Goal: Task Accomplishment & Management: Complete application form

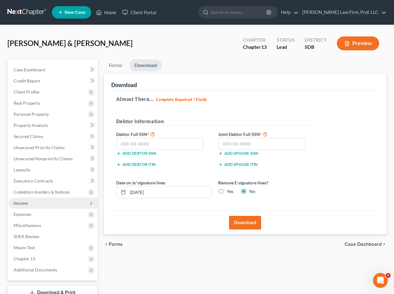
click at [30, 202] on span "Income" at bounding box center [53, 203] width 89 height 11
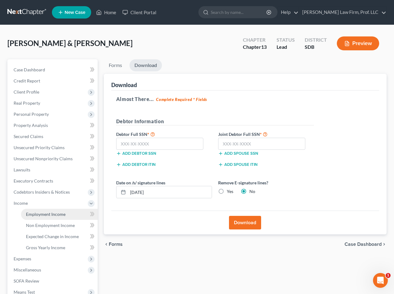
click at [43, 216] on span "Employment Income" at bounding box center [46, 214] width 40 height 5
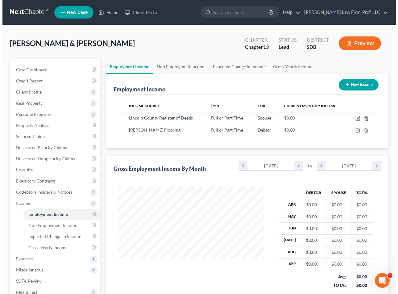
scroll to position [111, 158]
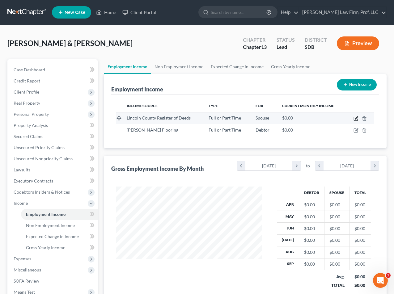
click at [356, 118] on icon "button" at bounding box center [355, 118] width 5 height 5
select select "0"
select select "43"
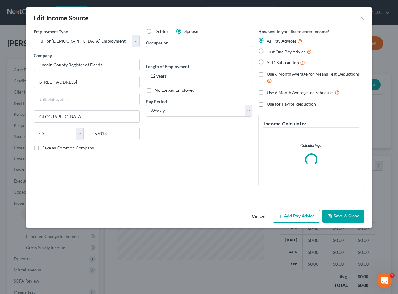
scroll to position [111, 160]
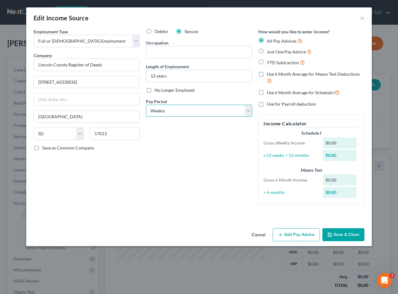
click at [167, 113] on select "Select Monthly Twice Monthly Every Other Week Weekly" at bounding box center [199, 111] width 106 height 12
select select "2"
click at [146, 105] on select "Select Monthly Twice Monthly Every Other Week Weekly" at bounding box center [199, 111] width 106 height 12
click at [283, 233] on icon "button" at bounding box center [280, 234] width 5 height 5
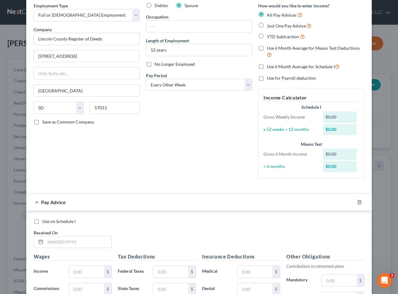
scroll to position [0, 0]
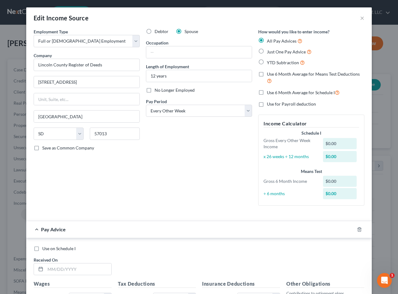
click at [280, 91] on span "Use 6 Month Average for Schedule I" at bounding box center [301, 92] width 68 height 5
click at [274, 91] on input "Use 6 Month Average for Schedule I" at bounding box center [272, 91] width 4 height 4
checkbox input "true"
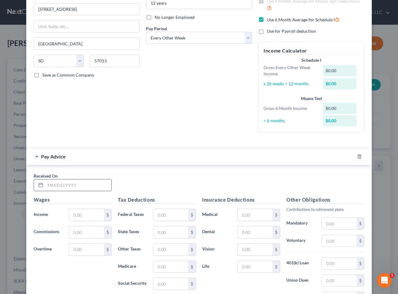
scroll to position [93, 0]
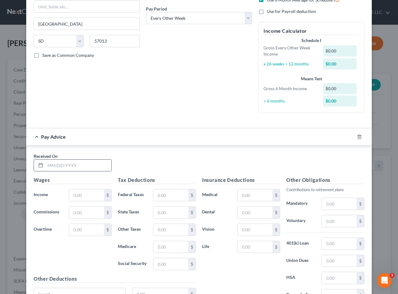
click at [72, 167] on input "text" at bounding box center [78, 166] width 66 height 12
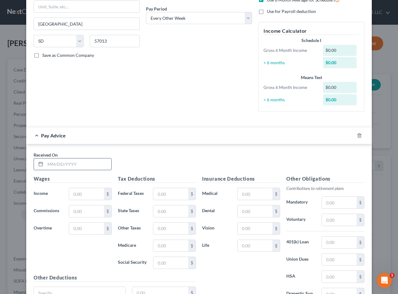
click at [56, 165] on input "text" at bounding box center [78, 164] width 66 height 12
type input "[DATE]"
type input "2,705.81"
type input "169.22"
type input "147.65"
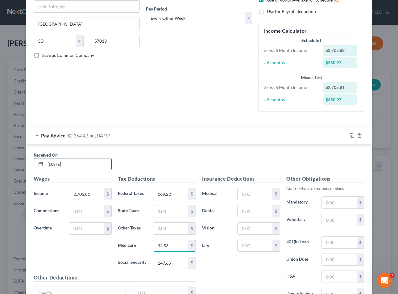
type input "34.53"
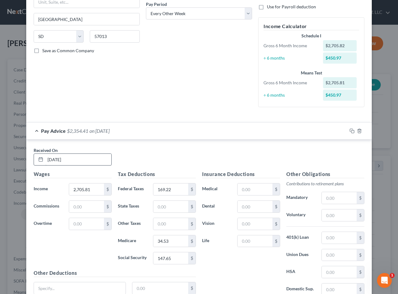
scroll to position [151, 0]
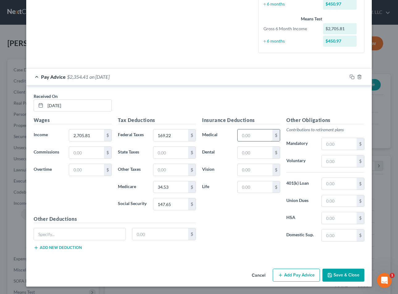
click at [248, 137] on input "text" at bounding box center [255, 135] width 35 height 12
type input "267.17"
click at [244, 152] on input "text" at bounding box center [255, 153] width 35 height 12
type input "49.87"
click at [245, 171] on input "text" at bounding box center [255, 170] width 35 height 12
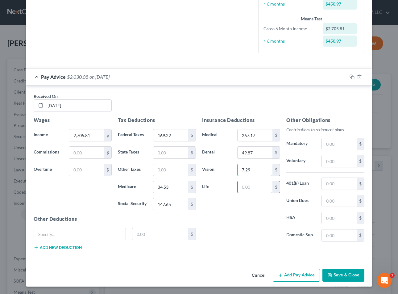
type input "7.29"
click at [255, 189] on input "text" at bounding box center [255, 187] width 35 height 12
type input "4.83"
click at [338, 159] on input "text" at bounding box center [339, 161] width 35 height 12
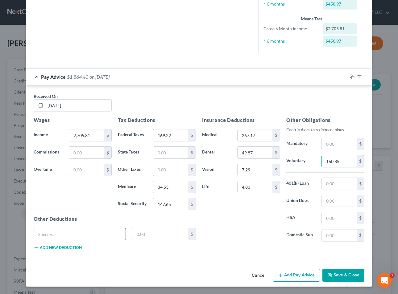
type input "160.85"
click at [47, 233] on input "text" at bounding box center [80, 234] width 92 height 12
type input "Short Term Disability"
type input "17.62"
click at [50, 249] on button "Add new deduction" at bounding box center [58, 247] width 48 height 5
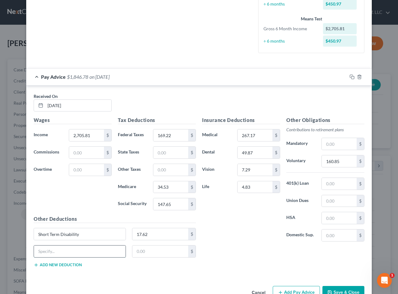
click at [51, 247] on input "text" at bounding box center [80, 252] width 92 height 12
type input "Accident"
click at [140, 251] on input "text" at bounding box center [161, 252] width 56 height 12
type input "8.06"
click at [72, 265] on button "Add new deduction" at bounding box center [58, 265] width 48 height 5
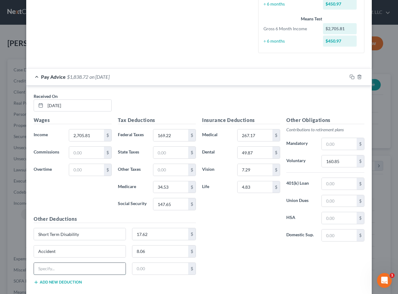
click at [66, 269] on input "text" at bounding box center [80, 269] width 92 height 12
type input "Critical Illness"
click at [161, 270] on input "text" at bounding box center [161, 269] width 56 height 12
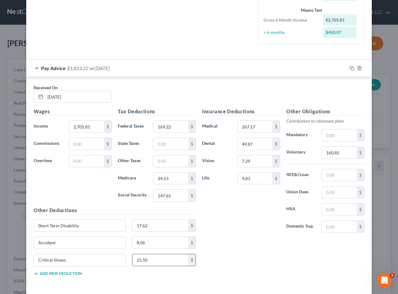
scroll to position [186, 0]
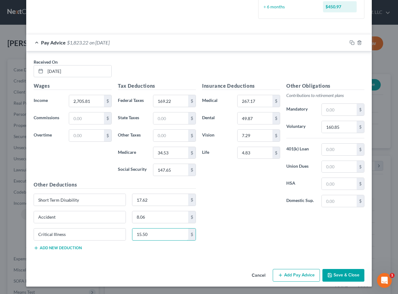
type input "15.50"
click at [286, 276] on button "Add Pay Advice" at bounding box center [296, 275] width 47 height 13
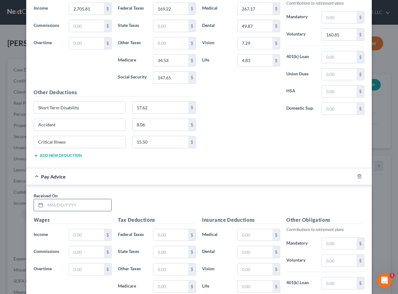
scroll to position [278, 0]
click at [55, 206] on input "text" at bounding box center [78, 205] width 66 height 12
type input "[DATE]"
type input "2,705.80"
type input "169.21"
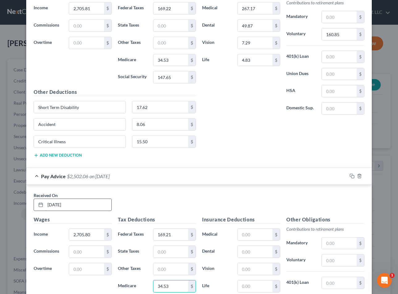
type input "34.53"
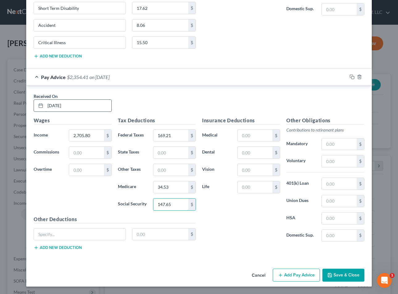
type input "147.65"
click at [262, 134] on input "text" at bounding box center [255, 136] width 35 height 12
type input "267.17"
click at [239, 192] on input "text" at bounding box center [255, 187] width 35 height 12
type input "19.32"
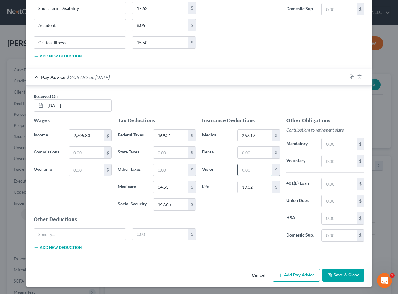
click at [249, 172] on input "text" at bounding box center [255, 170] width 35 height 12
type input "7.29"
click at [244, 152] on input "text" at bounding box center [255, 153] width 35 height 12
type input "49.87"
click at [258, 186] on input "19.32" at bounding box center [255, 187] width 35 height 12
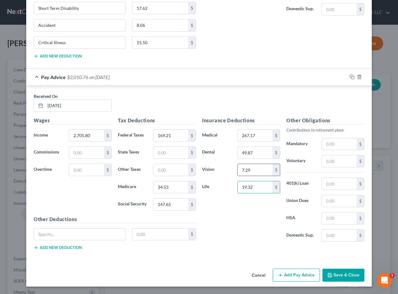
click at [254, 169] on input "7.29" at bounding box center [255, 170] width 35 height 12
click at [255, 152] on input "49.87" at bounding box center [255, 153] width 35 height 12
click at [56, 232] on input "text" at bounding box center [80, 235] width 92 height 12
type input "Accident"
drag, startPoint x: 166, startPoint y: 234, endPoint x: 169, endPoint y: 228, distance: 7.2
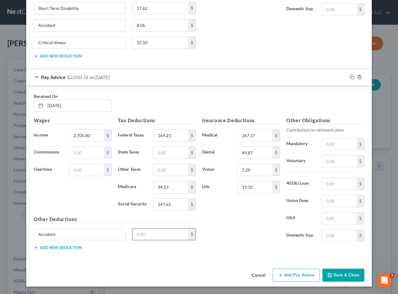
click at [166, 234] on input "text" at bounding box center [161, 235] width 56 height 12
type input "8.06"
click at [74, 248] on button "Add new deduction" at bounding box center [58, 247] width 48 height 5
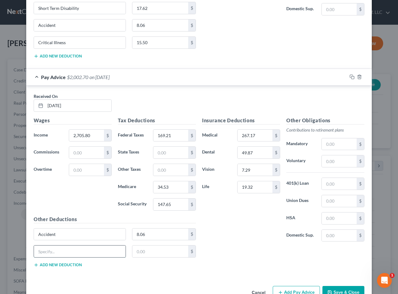
click at [54, 252] on input "text" at bounding box center [80, 252] width 92 height 12
type input "Critical Illness"
click at [150, 252] on input "text" at bounding box center [161, 252] width 56 height 12
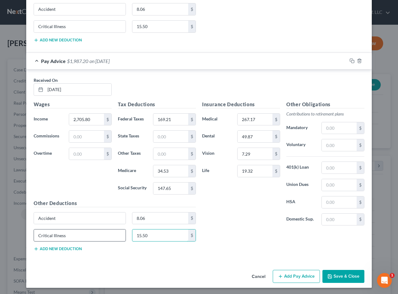
scroll to position [395, 0]
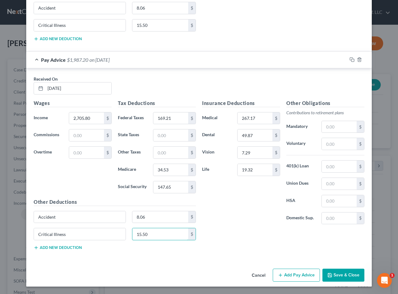
type input "15.50"
click at [65, 248] on button "Add new deduction" at bounding box center [58, 247] width 48 height 5
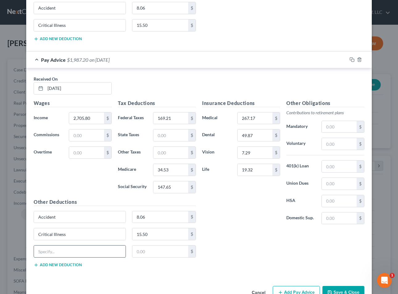
click at [67, 255] on input "text" at bounding box center [80, 252] width 92 height 12
type input "Short Term Disability"
type input "19.88"
click at [331, 145] on input "text" at bounding box center [339, 144] width 35 height 12
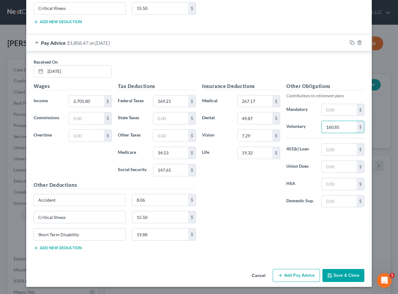
scroll to position [412, 0]
type input "160.85"
click at [289, 275] on button "Add Pay Advice" at bounding box center [296, 275] width 47 height 13
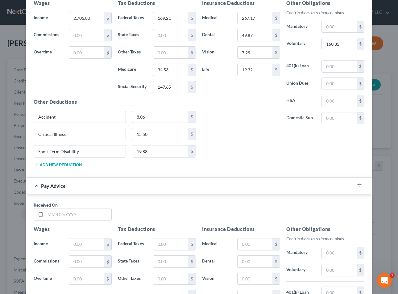
scroll to position [505, 0]
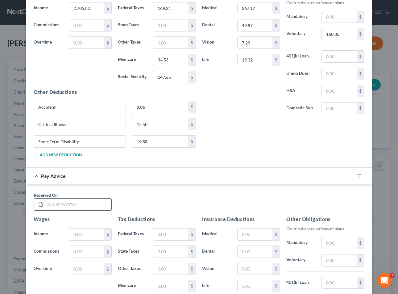
click at [54, 202] on input "text" at bounding box center [78, 205] width 66 height 12
type input "[DATE]"
type input "2,680.80"
click at [165, 236] on input "text" at bounding box center [171, 235] width 35 height 12
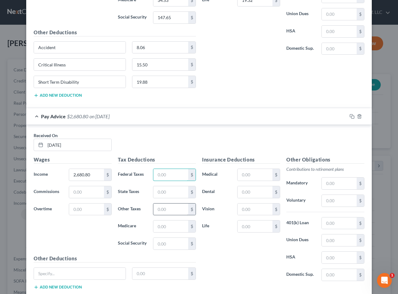
scroll to position [567, 0]
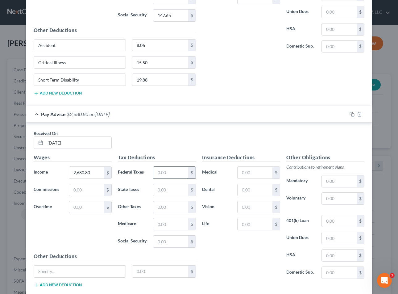
click at [155, 173] on input "text" at bounding box center [171, 173] width 35 height 12
type input "205.13"
click at [161, 244] on input "text" at bounding box center [171, 242] width 35 height 12
type input "166.21"
click at [165, 224] on input "text" at bounding box center [171, 224] width 35 height 12
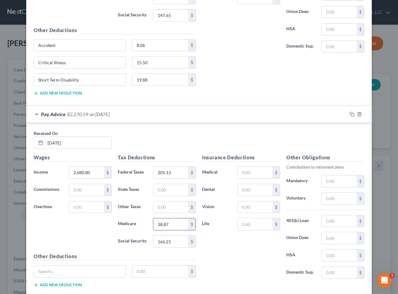
type input "38.87"
drag, startPoint x: 321, startPoint y: 198, endPoint x: 318, endPoint y: 199, distance: 3.3
click at [322, 198] on input "text" at bounding box center [339, 199] width 35 height 12
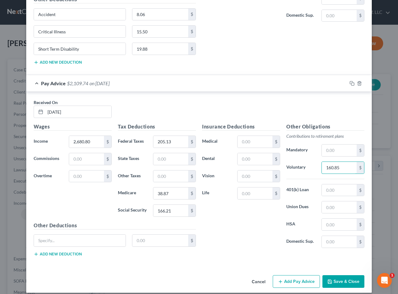
scroll to position [604, 0]
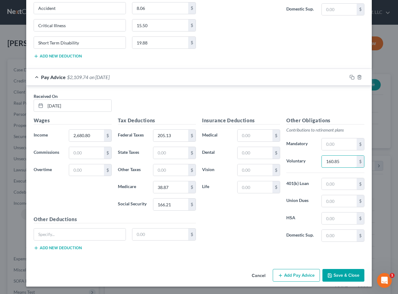
type input "160.85"
click at [282, 274] on button "Add Pay Advice" at bounding box center [296, 275] width 47 height 13
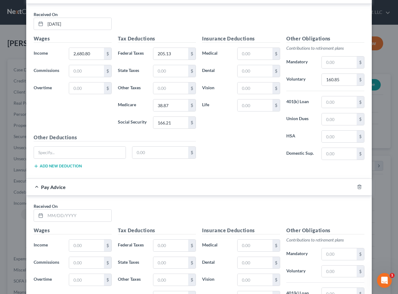
scroll to position [696, 0]
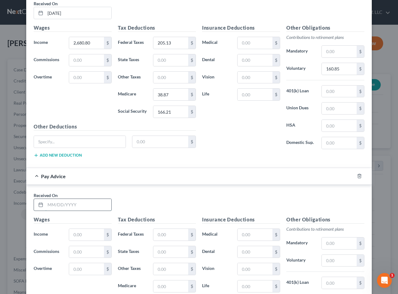
click at [58, 207] on input "text" at bounding box center [78, 205] width 66 height 12
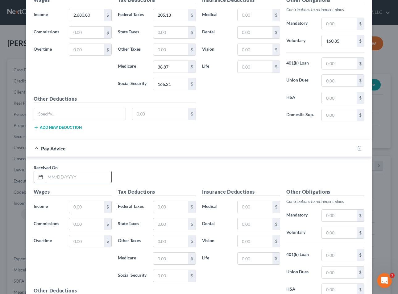
scroll to position [727, 0]
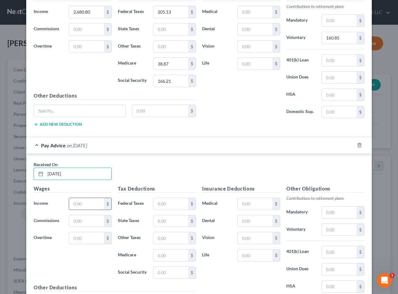
type input "[DATE]"
click at [72, 204] on input "text" at bounding box center [86, 204] width 35 height 12
type input "2,705.81"
click at [158, 201] on input "text" at bounding box center [171, 204] width 35 height 12
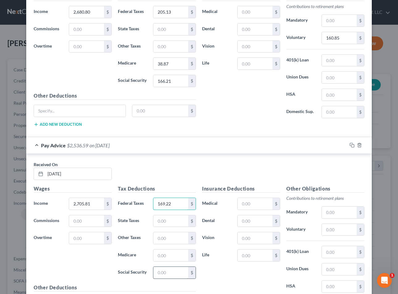
type input "169.22"
click at [163, 275] on input "text" at bounding box center [171, 273] width 35 height 12
type input "147.65"
click at [164, 254] on input "text" at bounding box center [171, 256] width 35 height 12
type input "34.53"
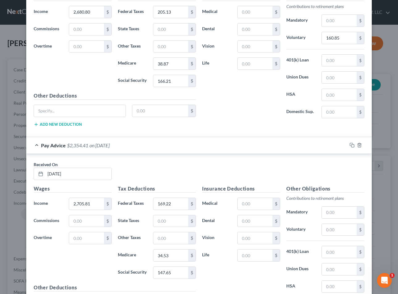
click at [251, 196] on div "Insurance Deductions Medical $ Dental $ Vision $ Life $" at bounding box center [241, 250] width 84 height 130
click at [250, 203] on input "text" at bounding box center [255, 204] width 35 height 12
type input "267.17"
click at [249, 222] on input "text" at bounding box center [255, 221] width 35 height 12
type input "49.87"
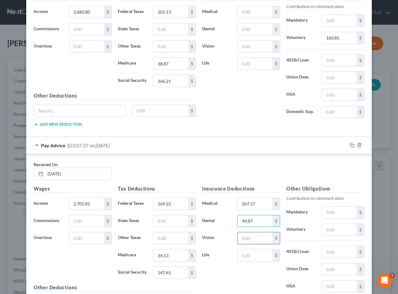
click at [254, 239] on input "text" at bounding box center [255, 238] width 35 height 12
type input "7.29"
click at [244, 253] on input "text" at bounding box center [255, 256] width 35 height 12
type input "4.83"
click at [334, 230] on input "text" at bounding box center [339, 230] width 35 height 12
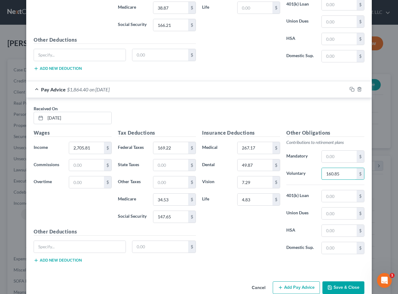
scroll to position [795, 0]
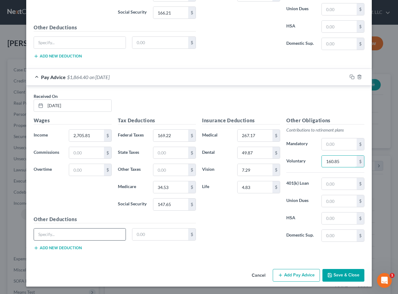
type input "160.85"
click at [67, 233] on input "text" at bounding box center [80, 235] width 92 height 12
type input "Accident"
click at [148, 236] on input "text" at bounding box center [161, 235] width 56 height 12
type input "8.06"
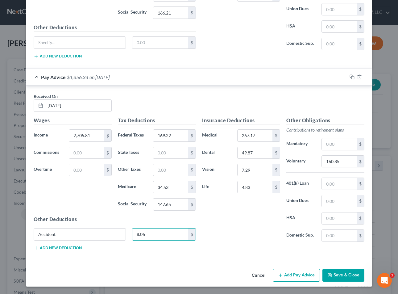
click at [72, 247] on button "Add new deduction" at bounding box center [58, 248] width 48 height 5
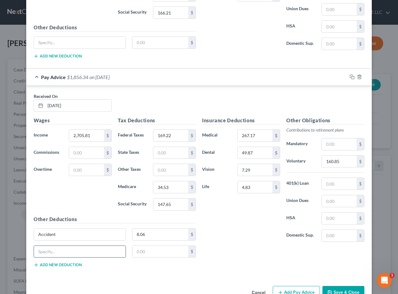
click at [68, 253] on input "text" at bounding box center [80, 252] width 92 height 12
type input "Critical Illness"
click at [152, 253] on input "text" at bounding box center [161, 252] width 56 height 12
type input "15.50"
click at [65, 264] on button "Add new deduction" at bounding box center [58, 265] width 48 height 5
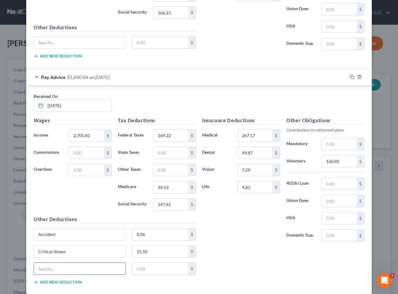
click at [67, 269] on input "text" at bounding box center [80, 269] width 92 height 12
type input "Short Term Disability"
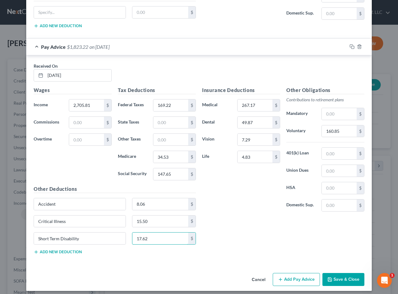
scroll to position [830, 0]
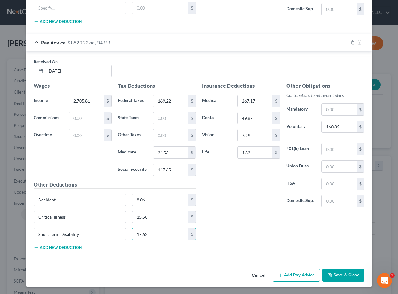
type input "17.62"
click at [285, 277] on button "Add Pay Advice" at bounding box center [296, 275] width 47 height 13
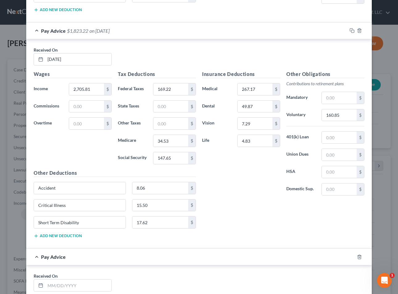
scroll to position [861, 0]
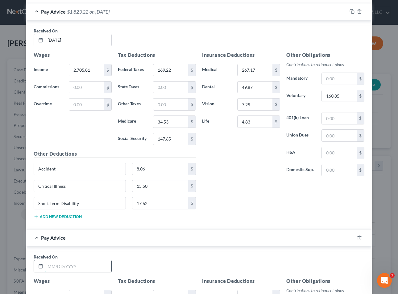
click at [58, 264] on input "text" at bounding box center [78, 266] width 66 height 12
type input "[DATE]"
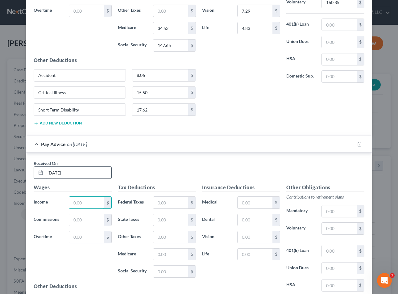
scroll to position [992, 0]
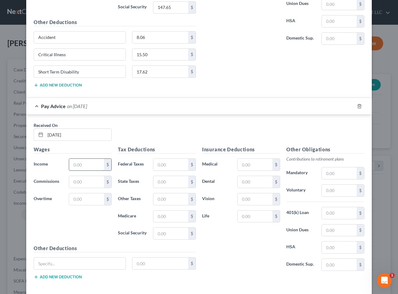
click at [80, 162] on input "text" at bounding box center [86, 165] width 35 height 12
type input "2,705.81"
type input "169.22"
type input "147.66"
type input "34.54"
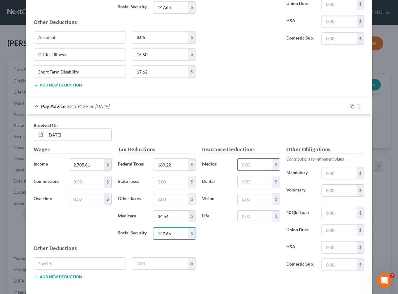
click at [243, 165] on input "text" at bounding box center [255, 165] width 35 height 12
type input "267.17"
type input "49.87"
type input "7.26"
type input "4.83"
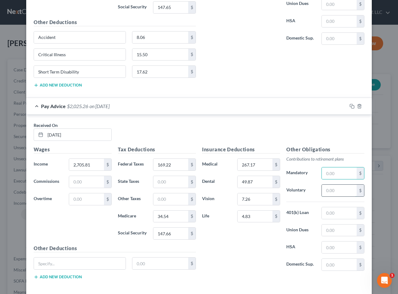
click at [334, 192] on input "text" at bounding box center [339, 191] width 35 height 12
type input "160.85"
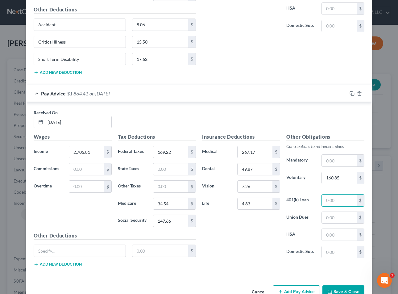
scroll to position [1021, 0]
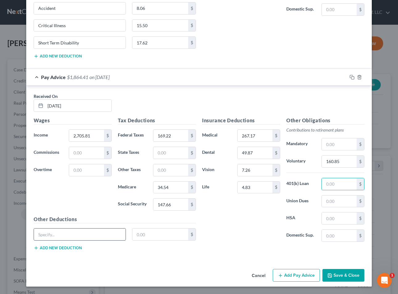
click at [60, 237] on input "text" at bounding box center [80, 235] width 92 height 12
type input "Accident"
click at [154, 235] on input "text" at bounding box center [161, 235] width 56 height 12
type input "8.06"
click at [53, 248] on button "Add new deduction" at bounding box center [58, 248] width 48 height 5
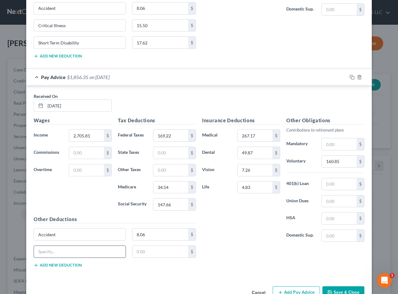
click at [49, 253] on input "text" at bounding box center [80, 252] width 92 height 12
type input "Critical Illness"
click at [142, 253] on input "text" at bounding box center [161, 252] width 56 height 12
type input "15.50"
click at [49, 266] on button "Add new deduction" at bounding box center [58, 265] width 48 height 5
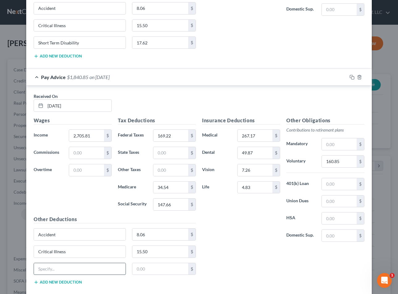
click at [46, 268] on input "text" at bounding box center [80, 269] width 92 height 12
type input "Short Term Disability"
type input "17.62"
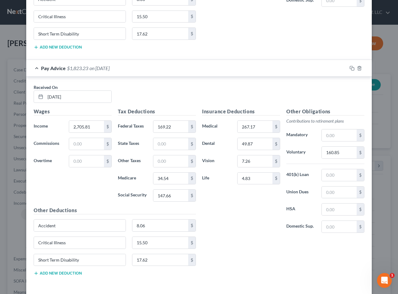
scroll to position [1056, 0]
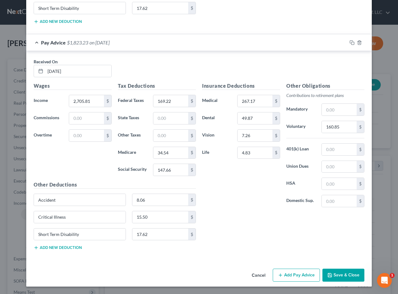
click at [284, 275] on button "Add Pay Advice" at bounding box center [296, 275] width 47 height 13
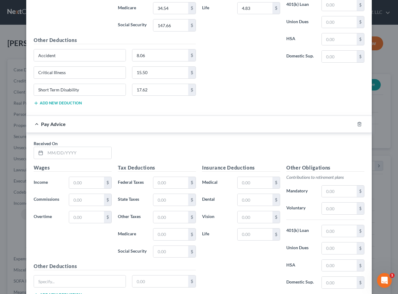
scroll to position [1211, 0]
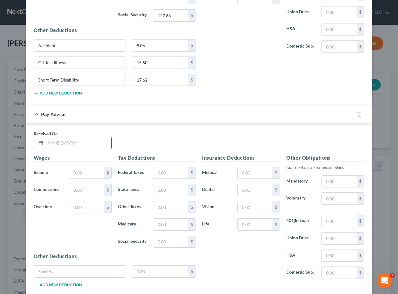
click at [53, 140] on input "text" at bounding box center [78, 143] width 66 height 12
click at [76, 141] on input "text" at bounding box center [78, 143] width 66 height 12
click at [60, 145] on input "text" at bounding box center [78, 143] width 66 height 12
click at [359, 114] on icon "button" at bounding box center [359, 114] width 5 height 5
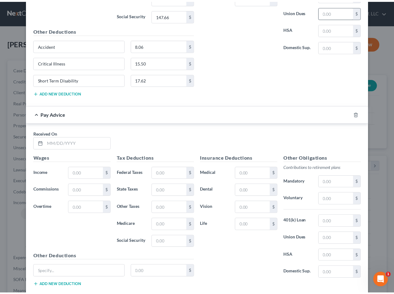
scroll to position [1056, 0]
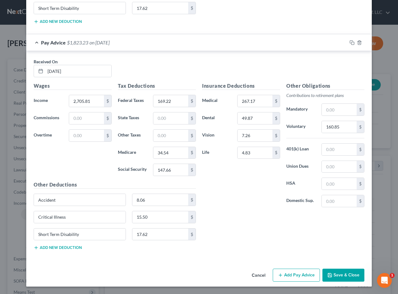
click at [343, 275] on button "Save & Close" at bounding box center [344, 275] width 42 height 13
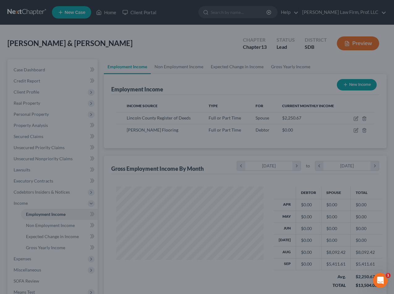
scroll to position [308778, 308731]
